Goal: Register for event/course

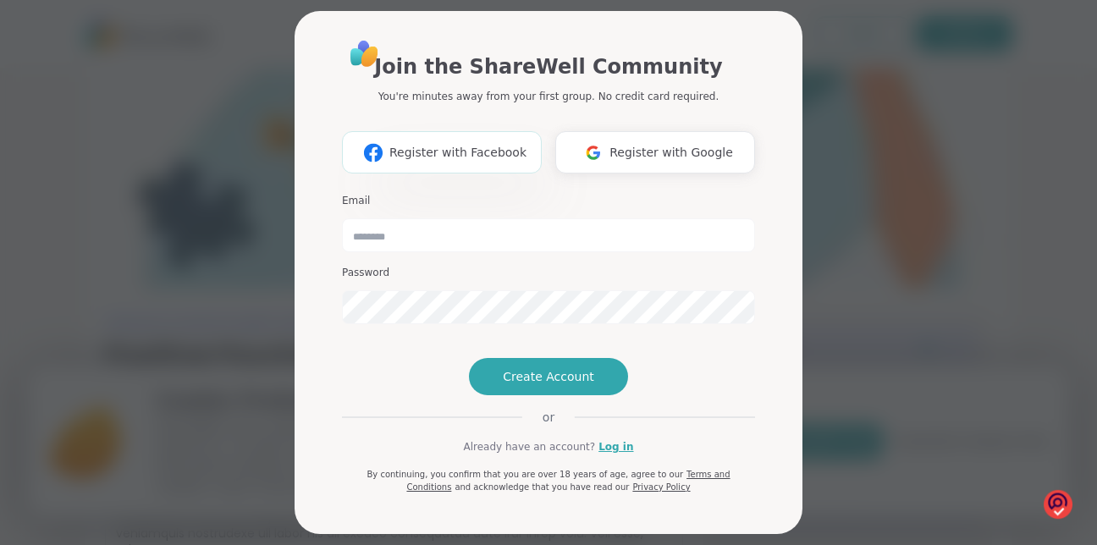
drag, startPoint x: 0, startPoint y: 0, endPoint x: 443, endPoint y: 143, distance: 466.0
click at [443, 144] on span "Register with Facebook" at bounding box center [457, 153] width 137 height 18
click at [462, 230] on input "email" at bounding box center [548, 235] width 413 height 34
type input "**********"
click at [570, 385] on span "Create Account" at bounding box center [548, 376] width 91 height 17
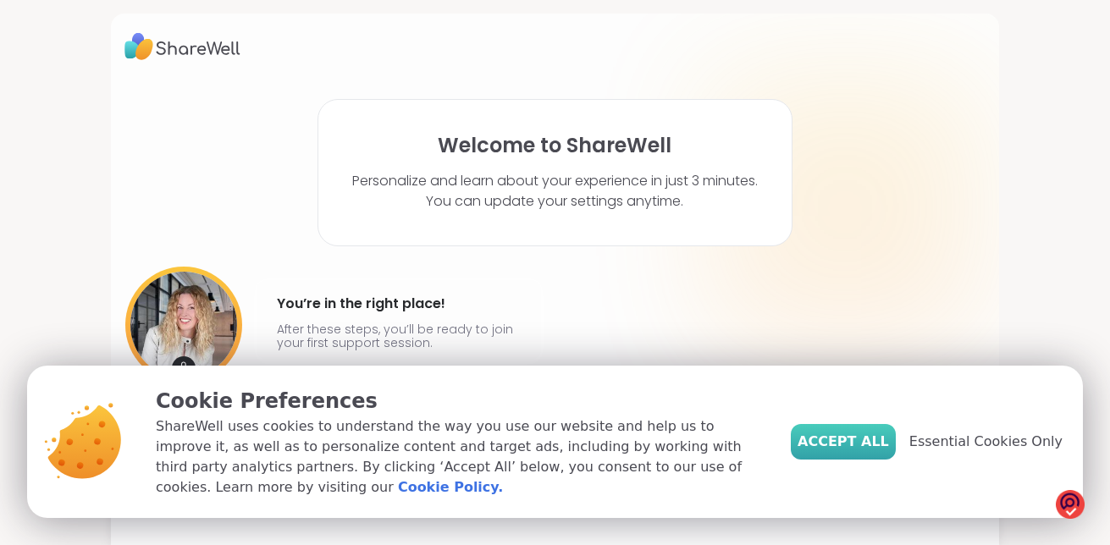
click at [860, 445] on span "Accept All" at bounding box center [842, 442] width 91 height 20
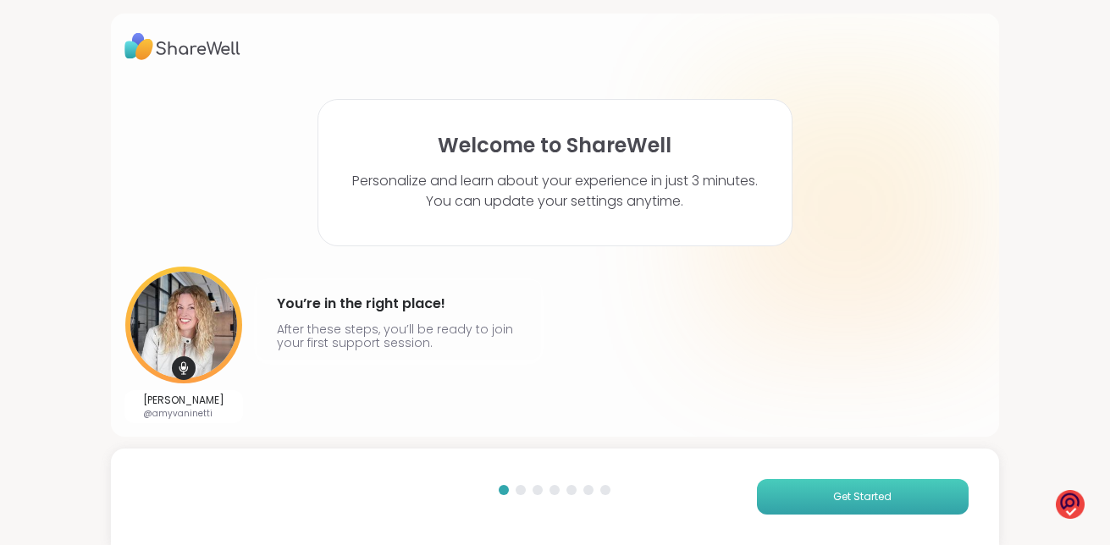
click at [846, 494] on span "Get Started" at bounding box center [862, 496] width 58 height 15
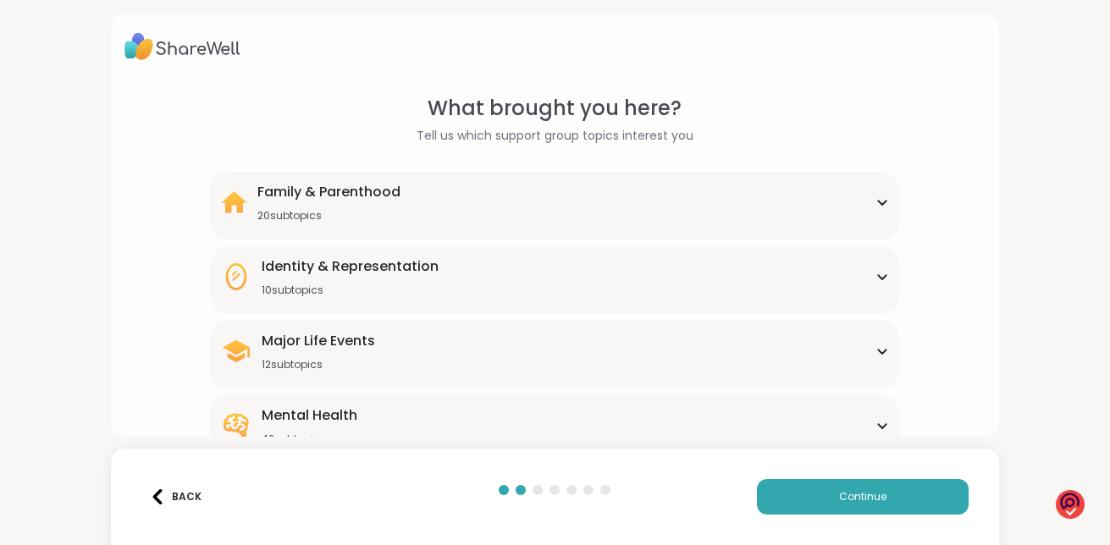
click at [875, 422] on icon at bounding box center [882, 425] width 14 height 8
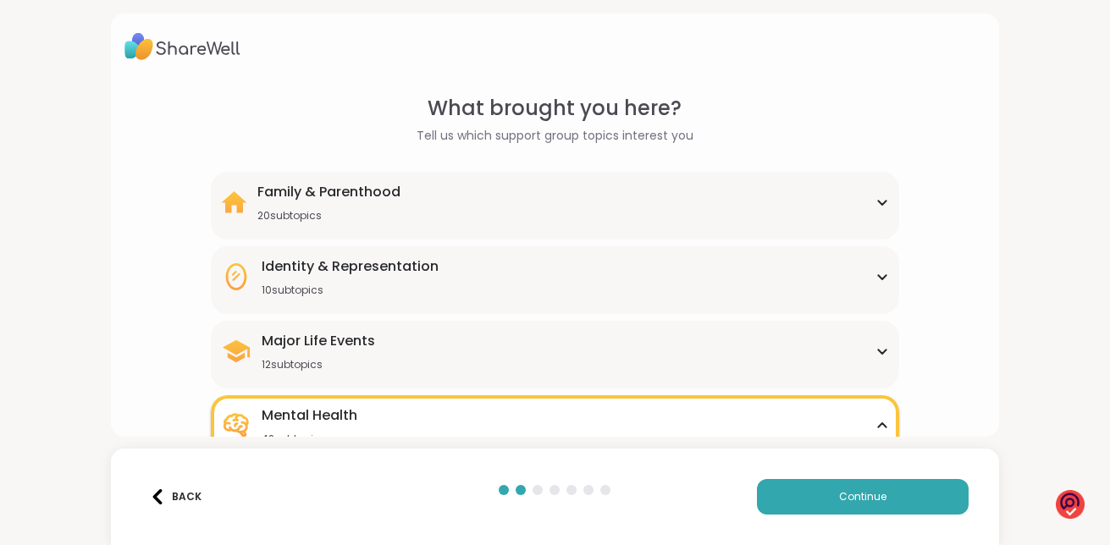
click at [1096, 541] on html "What brought you here? Tell us which support group topics interest you Family &…" at bounding box center [555, 272] width 1110 height 545
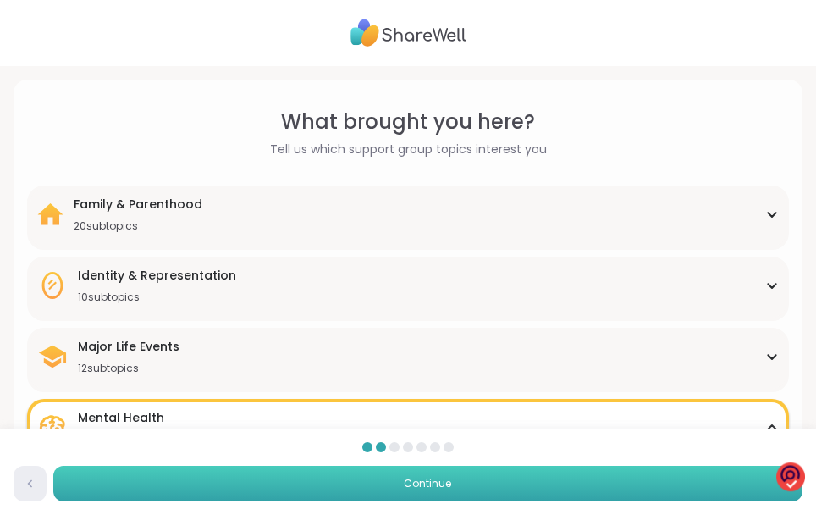
click at [628, 479] on button "Continue" at bounding box center [427, 483] width 749 height 36
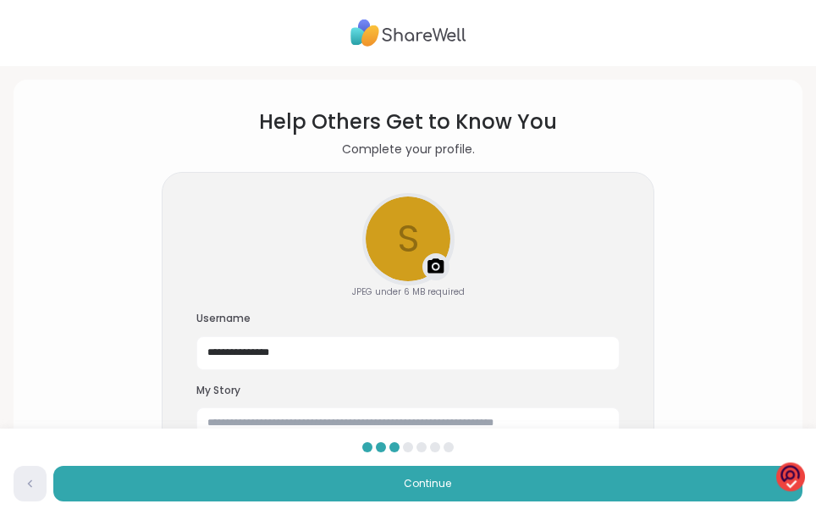
click at [438, 262] on img at bounding box center [436, 266] width 20 height 20
click at [435, 265] on img at bounding box center [436, 266] width 20 height 20
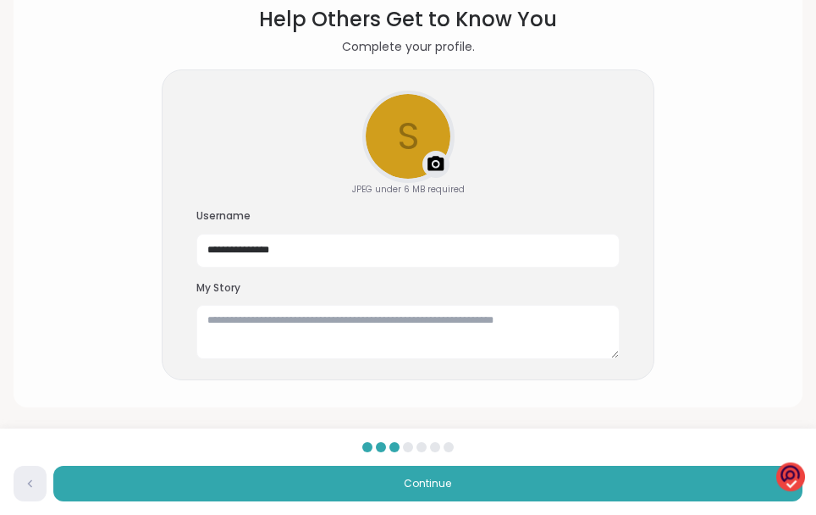
scroll to position [103, 0]
click at [225, 328] on textarea at bounding box center [407, 331] width 423 height 54
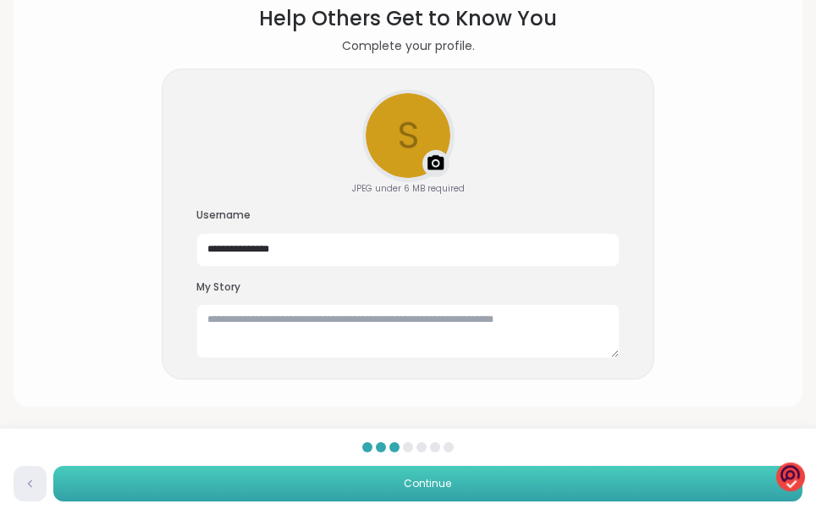
click at [577, 488] on button "Continue" at bounding box center [427, 483] width 749 height 36
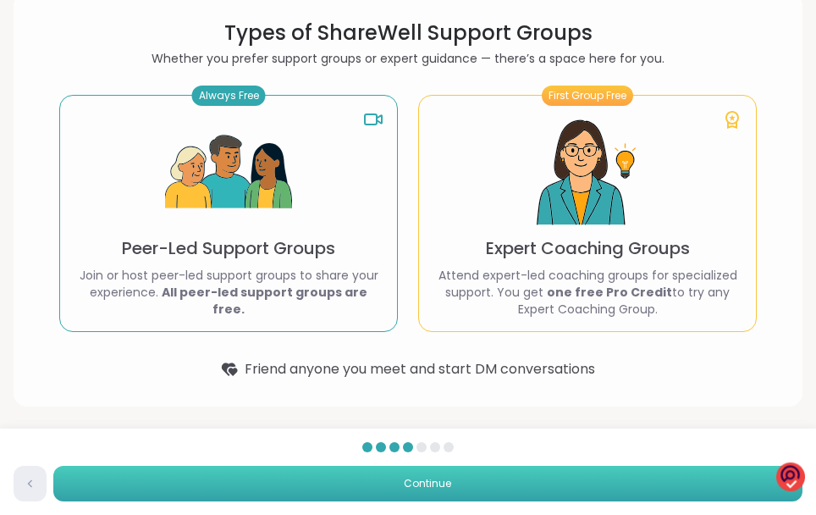
scroll to position [0, 0]
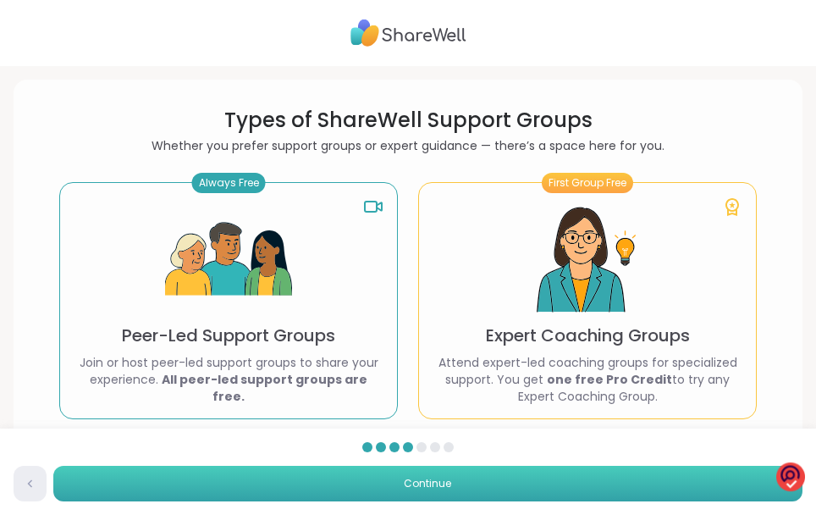
click at [408, 488] on span "Continue" at bounding box center [427, 483] width 47 height 15
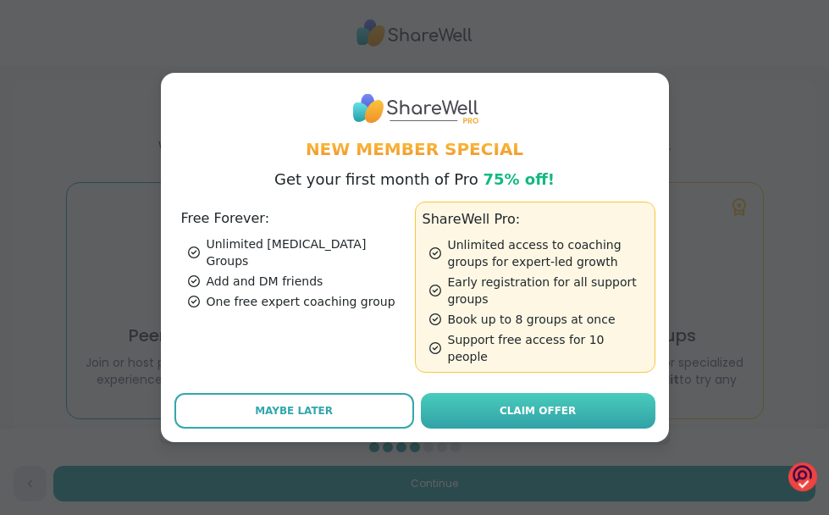
click at [504, 403] on span "Claim Offer" at bounding box center [537, 410] width 76 height 15
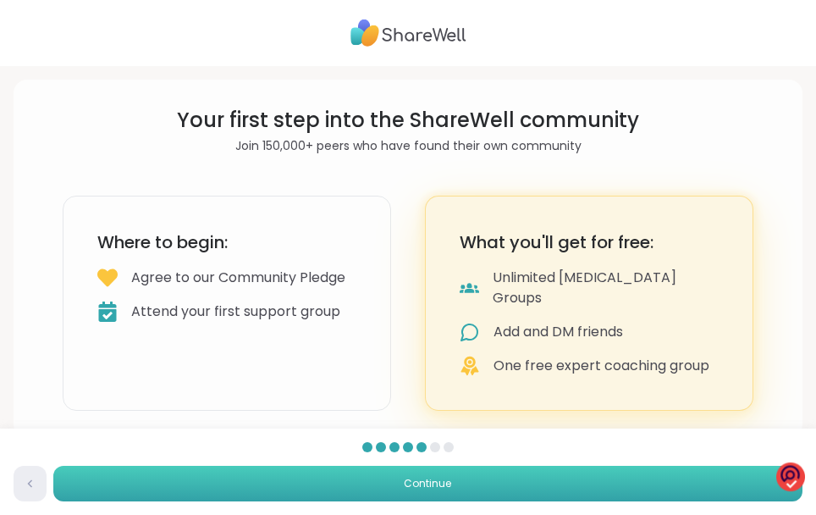
click at [534, 477] on button "Continue" at bounding box center [427, 483] width 749 height 36
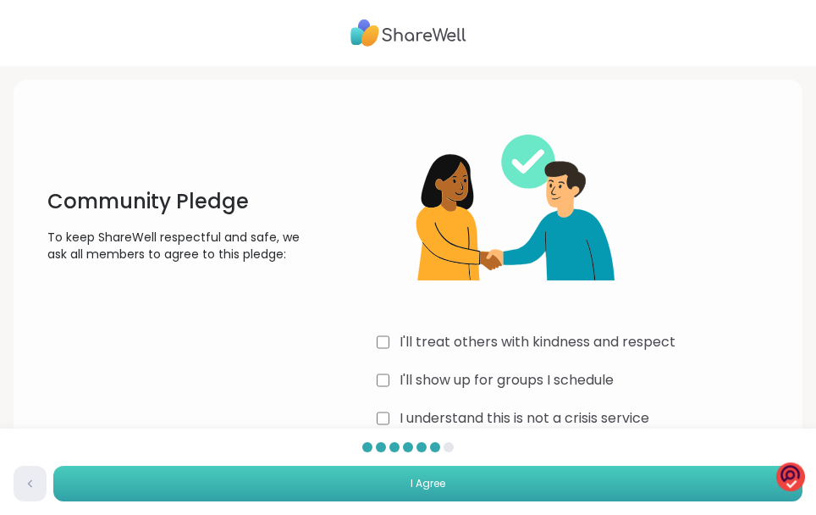
click at [469, 481] on button "I Agree" at bounding box center [427, 483] width 749 height 36
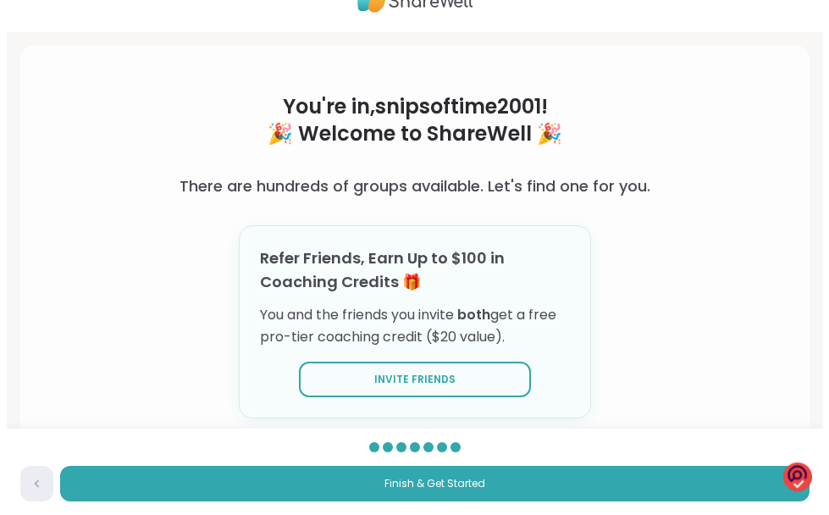
scroll to position [93, 0]
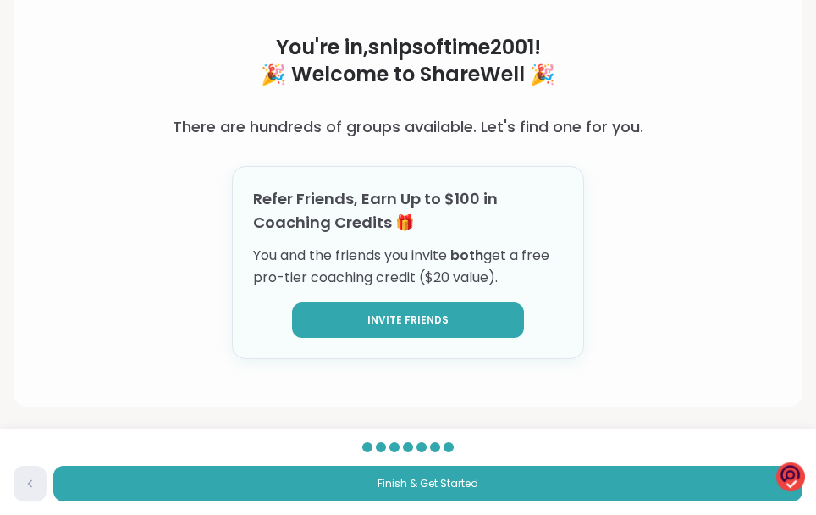
click at [462, 317] on button "Invite Friends" at bounding box center [408, 320] width 232 height 36
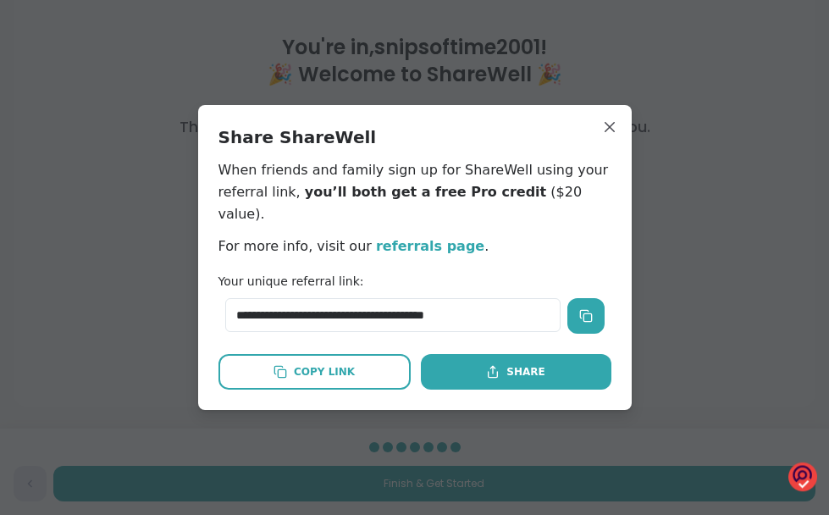
click at [575, 298] on button at bounding box center [585, 316] width 37 height 36
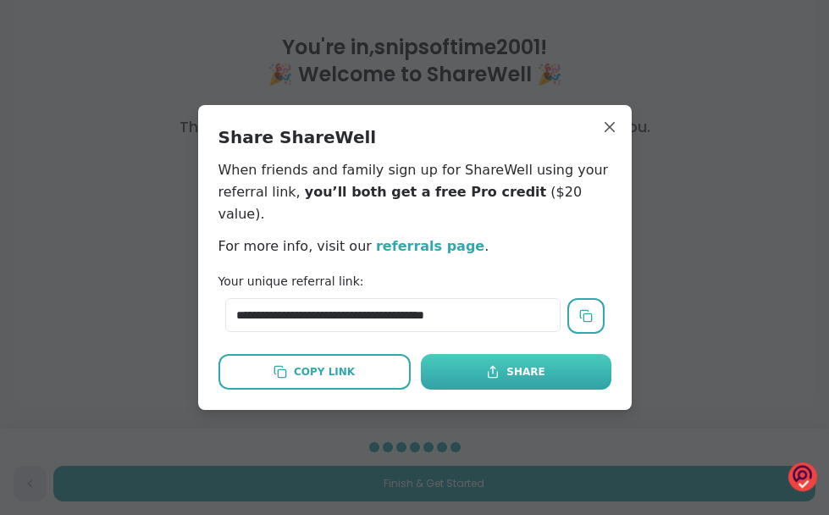
click at [520, 364] on div "Share" at bounding box center [515, 371] width 58 height 15
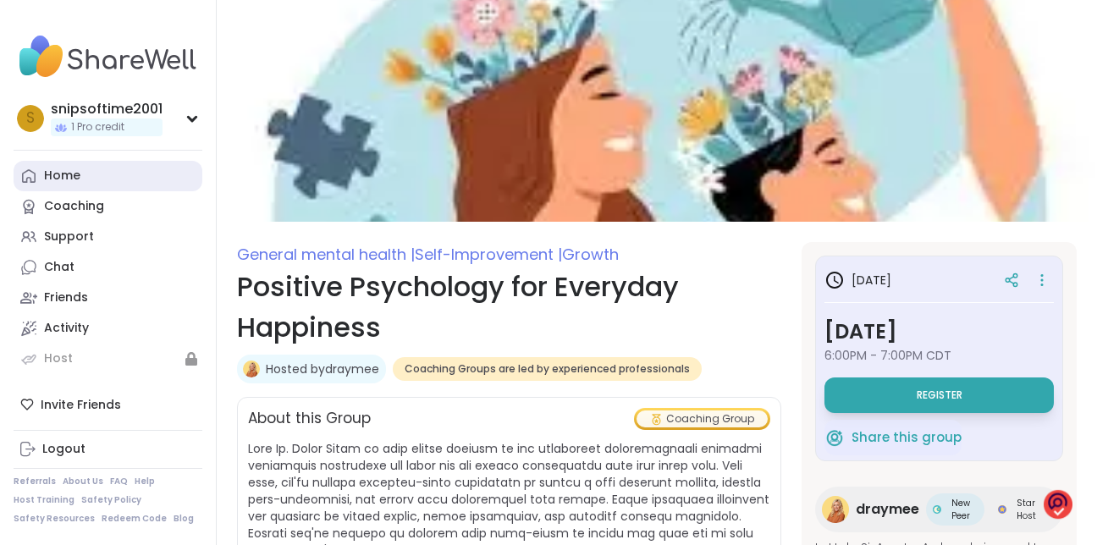
click at [58, 178] on div "Home" at bounding box center [62, 176] width 36 height 17
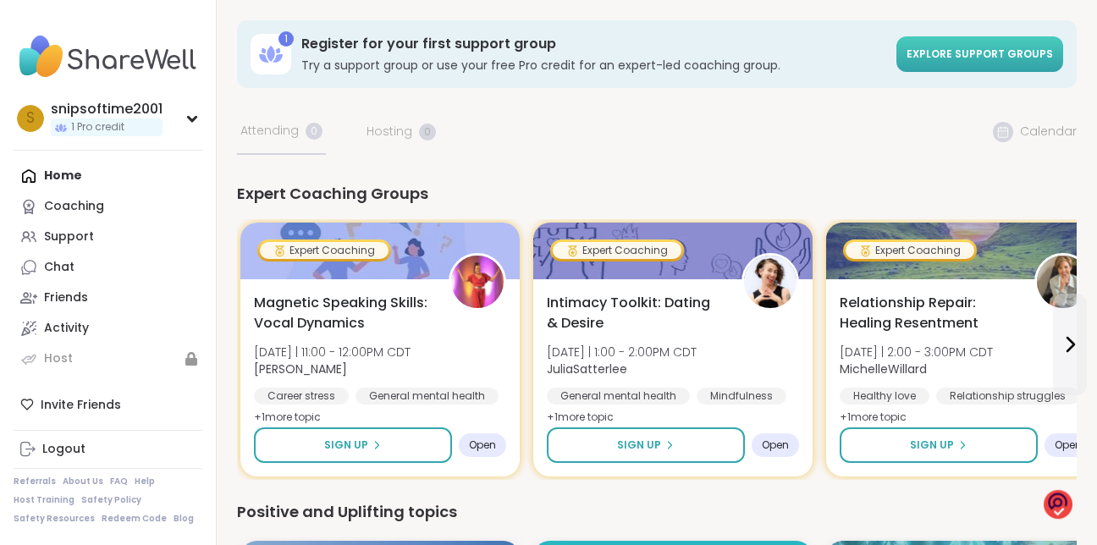
click at [978, 47] on span "Explore support groups" at bounding box center [979, 54] width 146 height 14
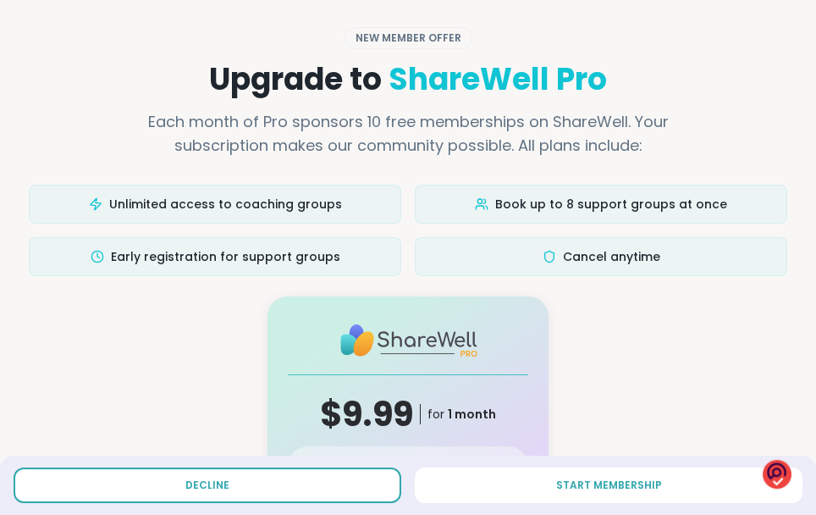
click at [186, 486] on span "Decline" at bounding box center [207, 484] width 44 height 15
click at [236, 483] on button "Decline" at bounding box center [208, 485] width 388 height 36
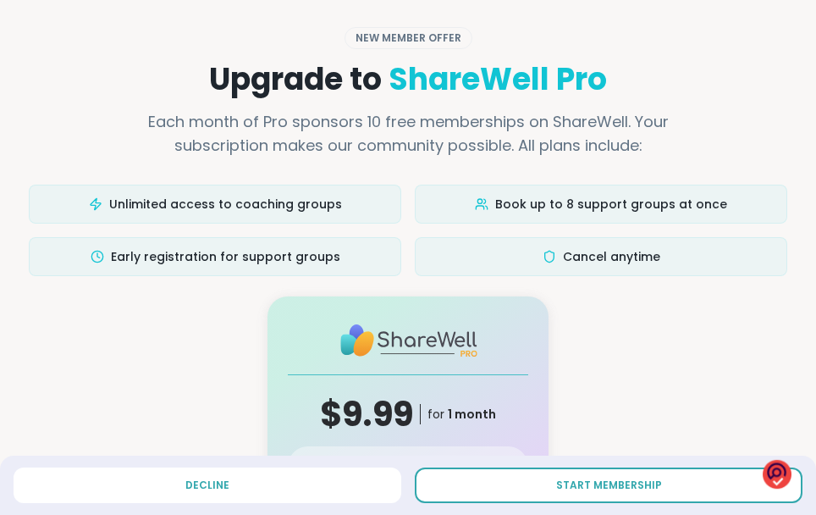
click at [634, 491] on span "START MEMBERSHIP" at bounding box center [609, 484] width 106 height 15
